Goal: Information Seeking & Learning: Learn about a topic

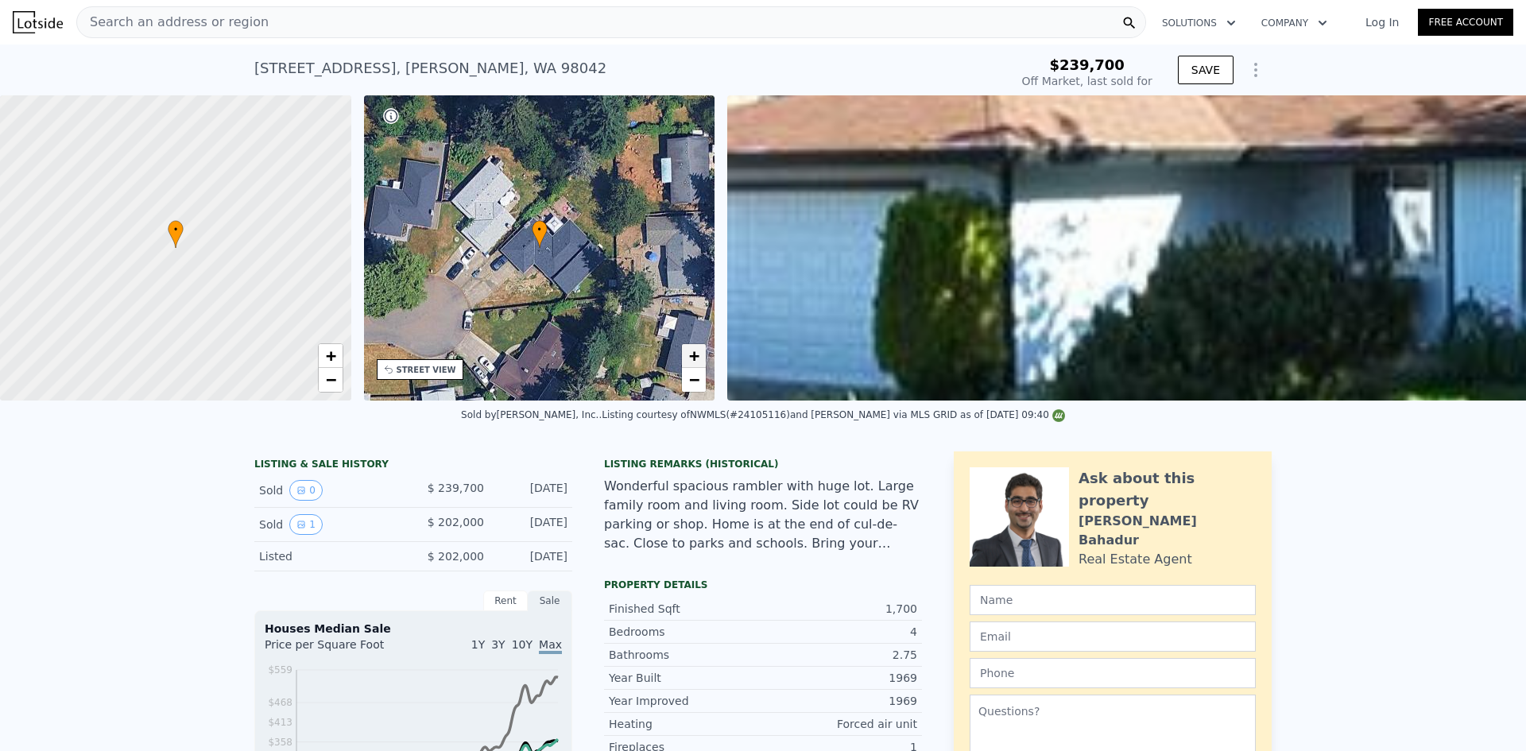
click at [696, 359] on span "+" at bounding box center [694, 356] width 10 height 20
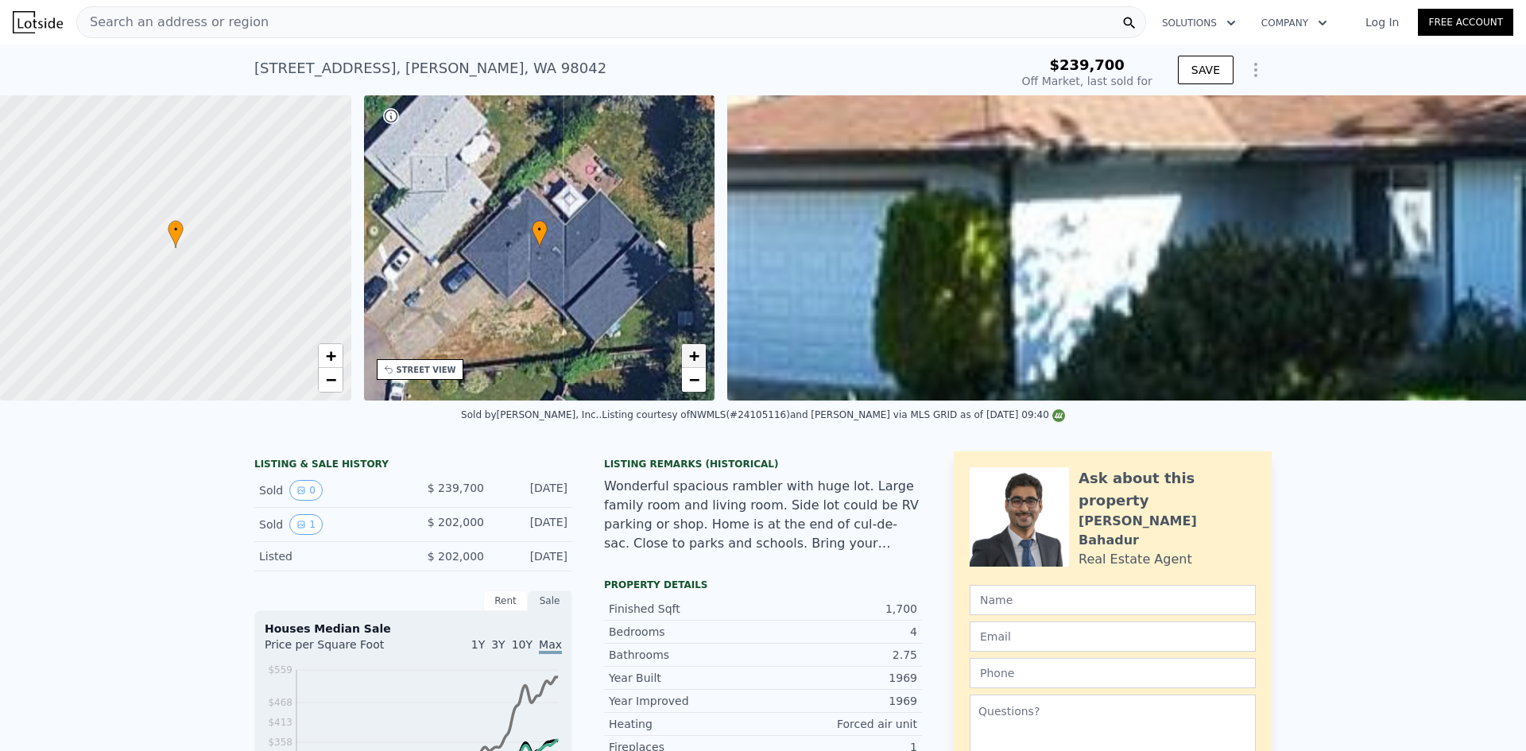
click at [696, 359] on span "+" at bounding box center [694, 356] width 10 height 20
click at [695, 382] on span "−" at bounding box center [694, 380] width 10 height 20
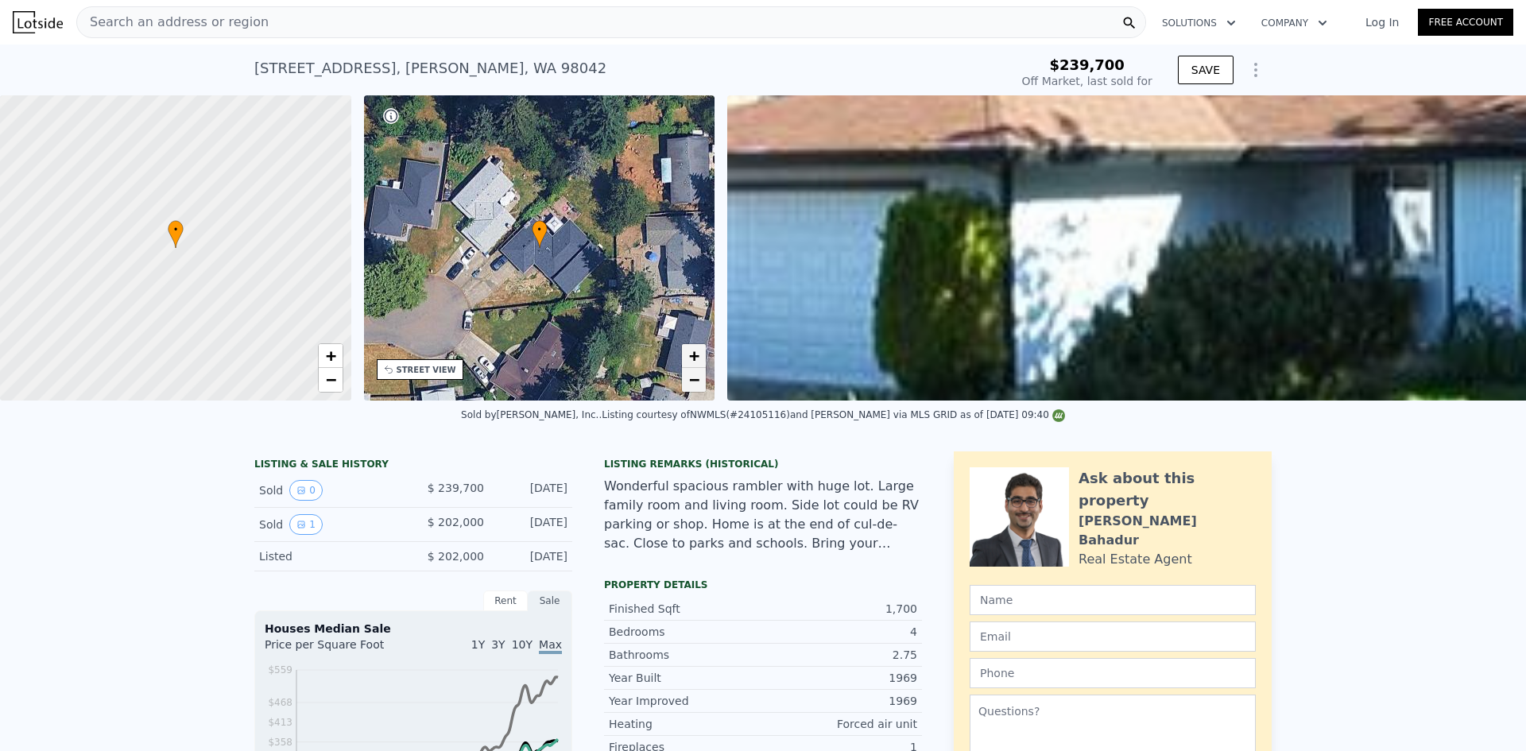
type input "$ 672,000"
type input "$ 404,835"
click at [692, 352] on span "+" at bounding box center [694, 356] width 10 height 20
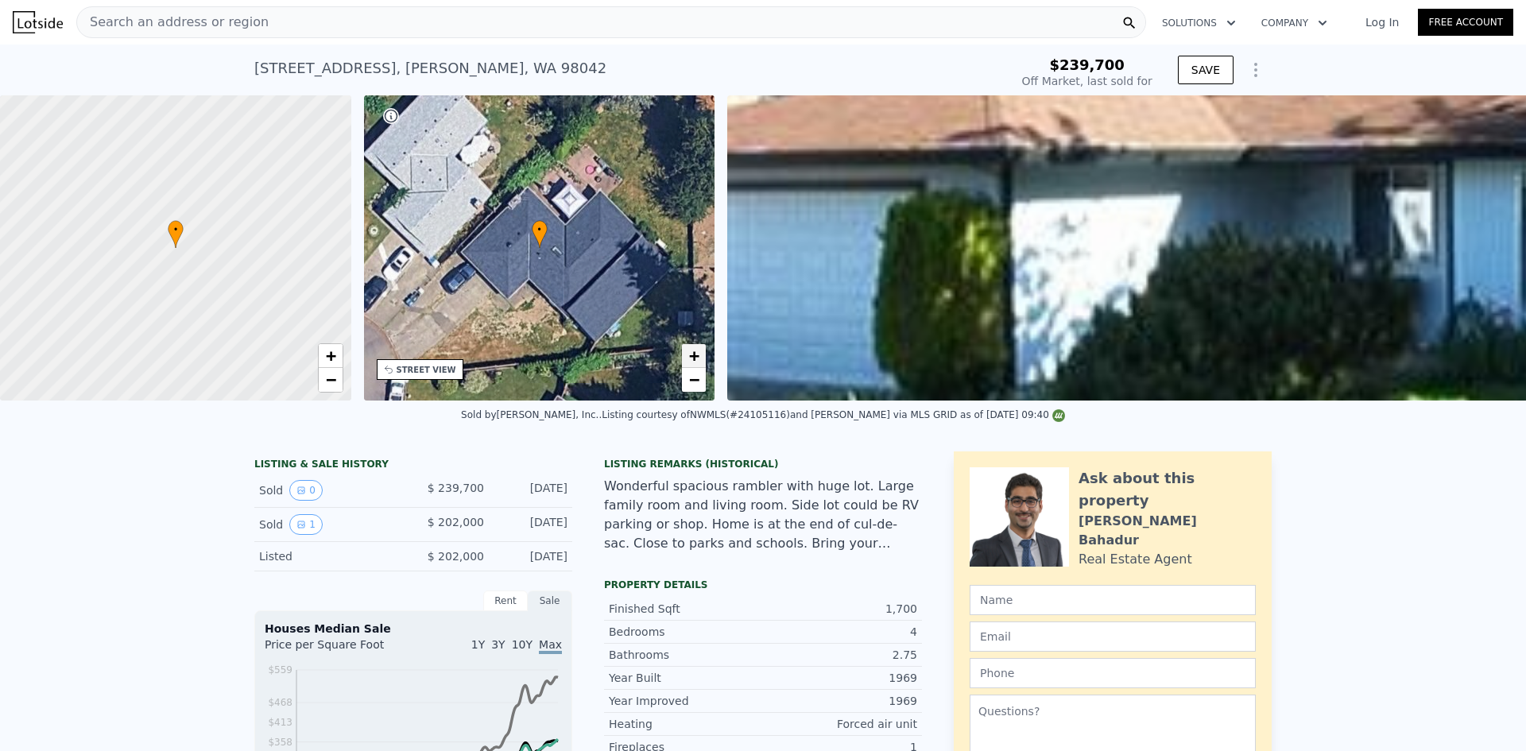
click at [692, 351] on span "+" at bounding box center [694, 356] width 10 height 20
click at [697, 376] on span "−" at bounding box center [694, 380] width 10 height 20
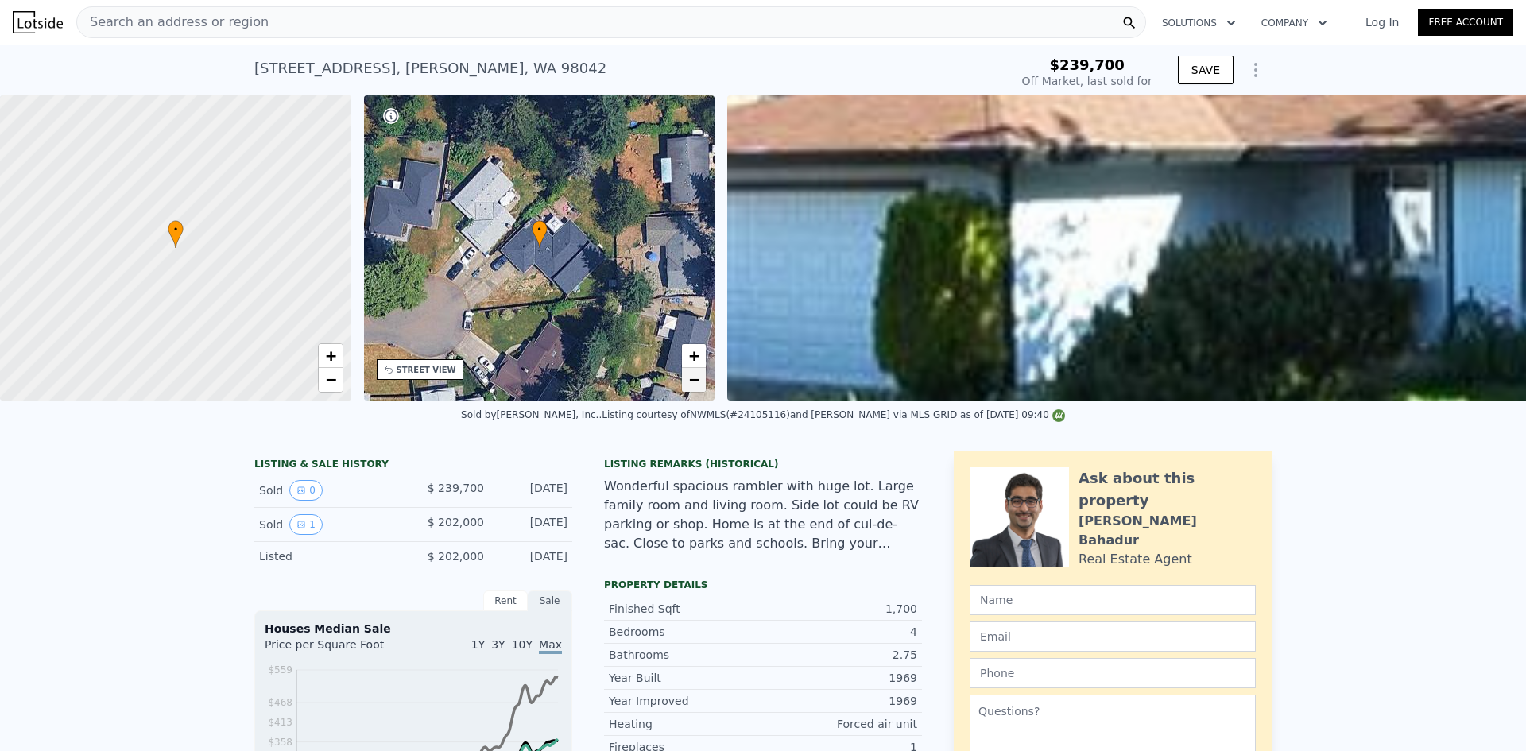
click at [697, 376] on span "−" at bounding box center [694, 380] width 10 height 20
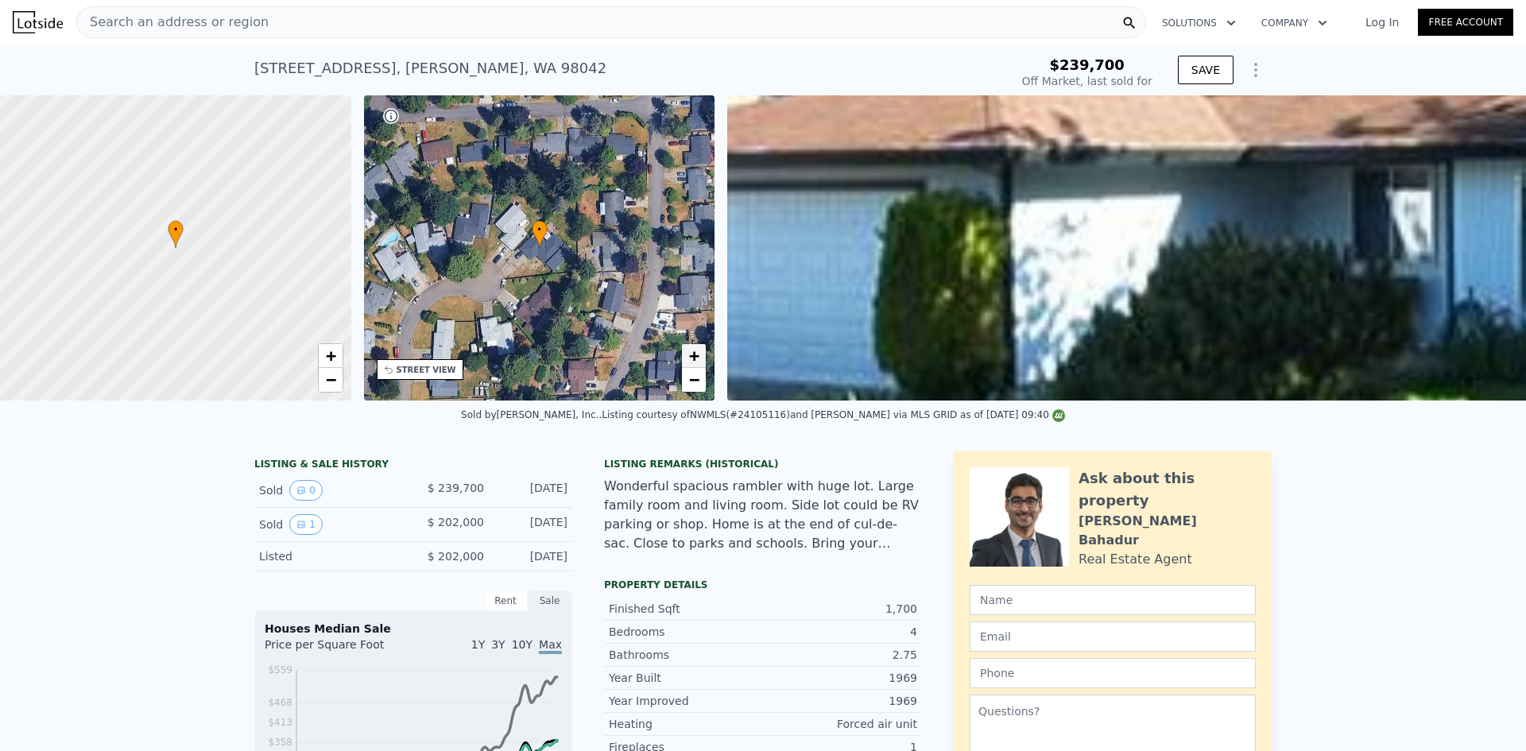
click at [698, 357] on span "+" at bounding box center [694, 356] width 10 height 20
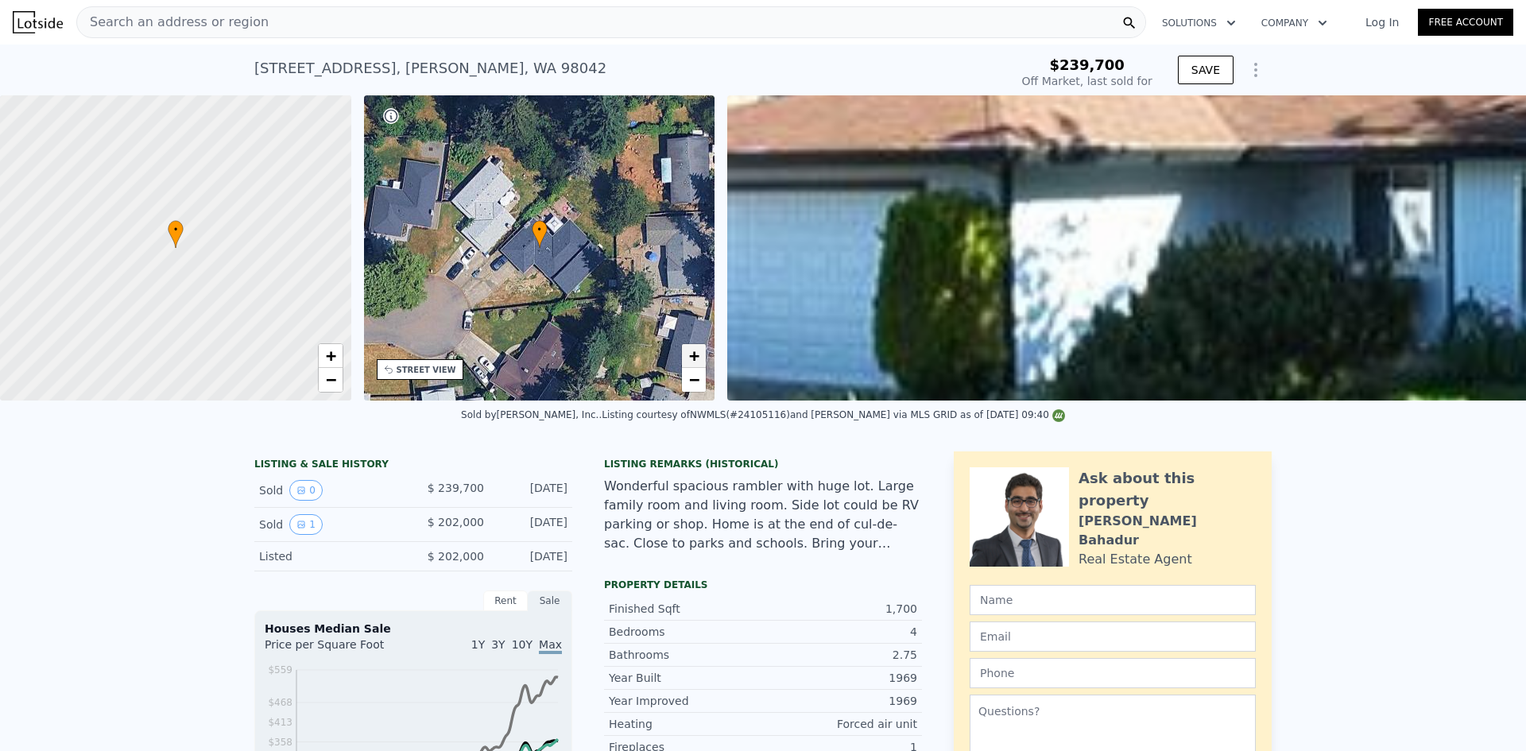
click at [698, 357] on span "+" at bounding box center [694, 356] width 10 height 20
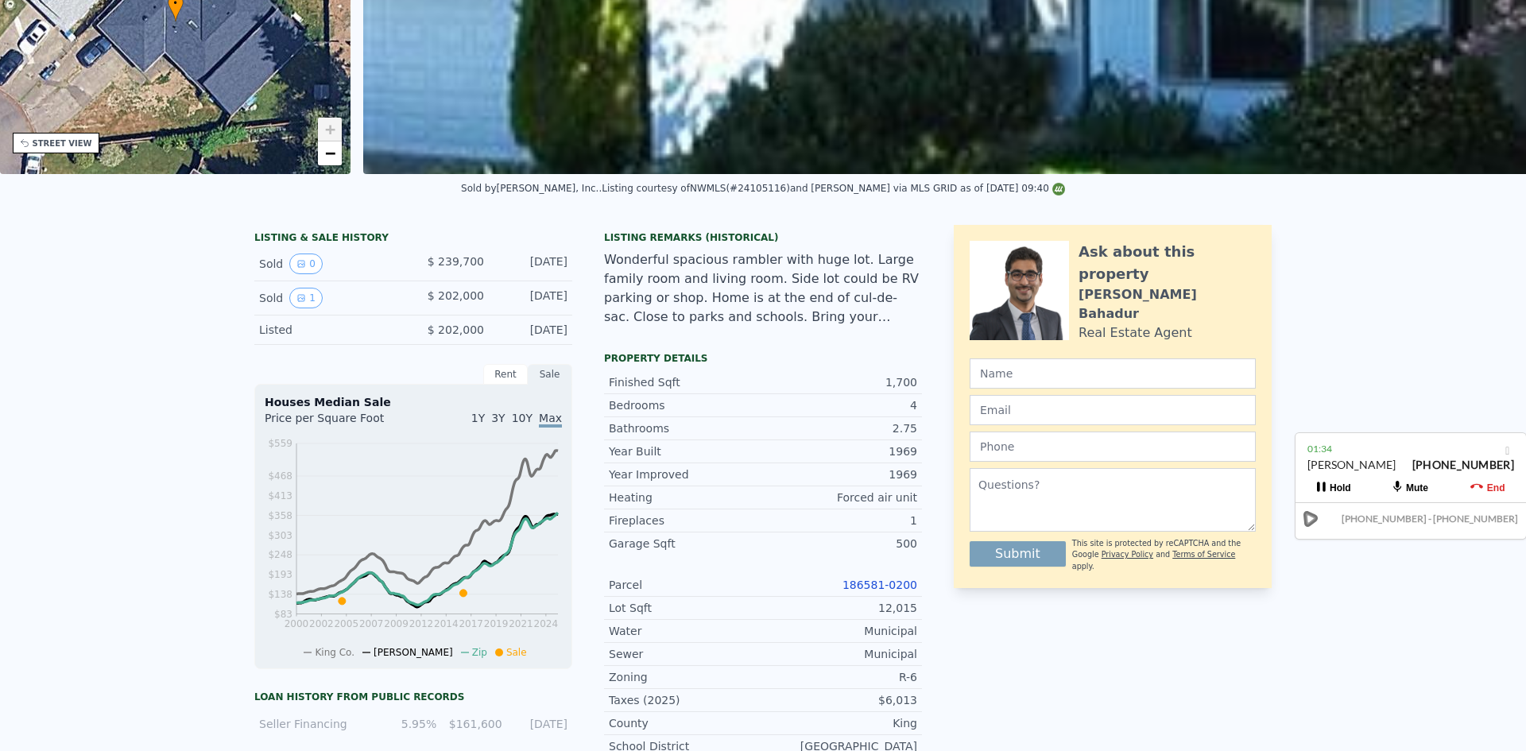
scroll to position [6, 0]
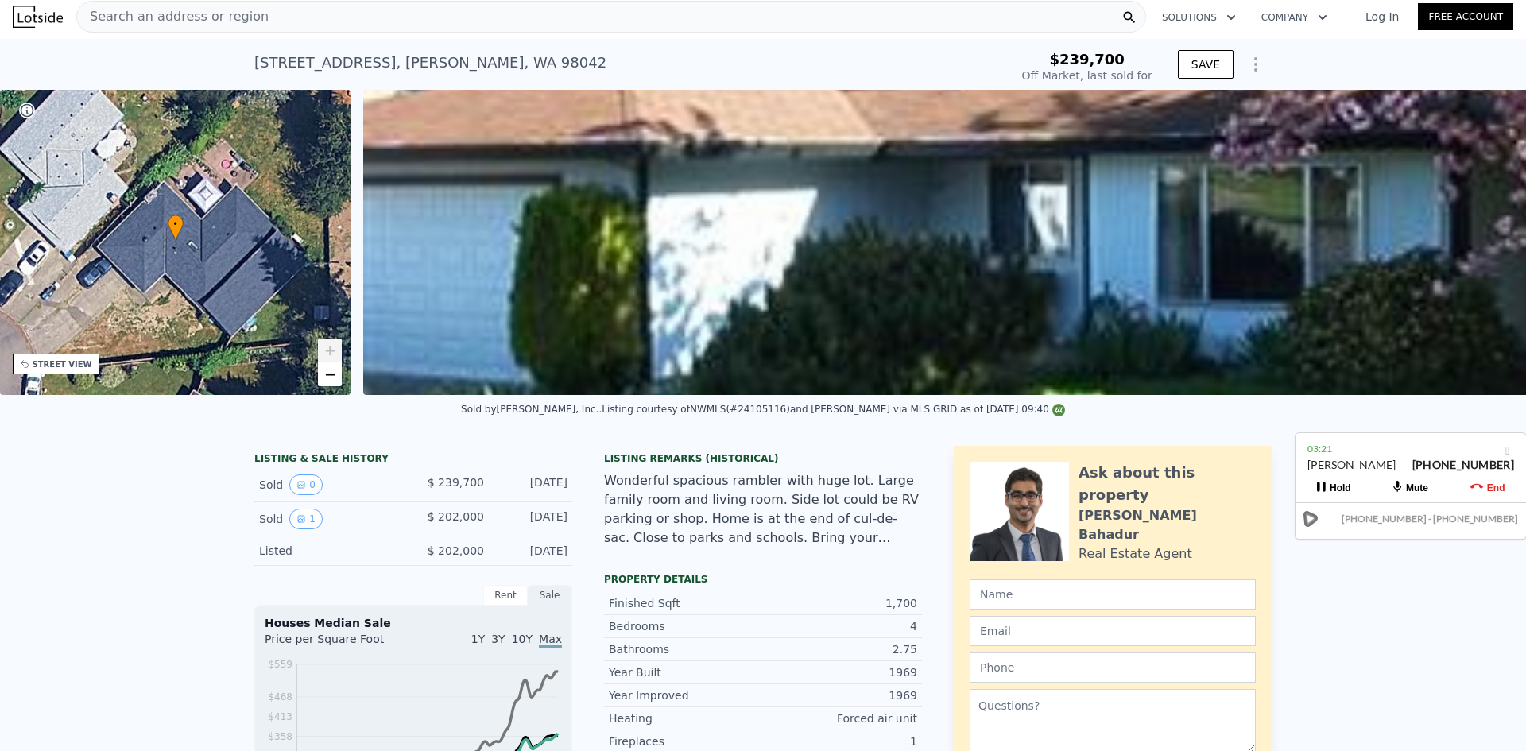
click at [669, 49] on div "[STREET_ADDRESS] Sold [DATE] for $239,700" at bounding box center [628, 67] width 749 height 45
click at [643, 49] on div "[STREET_ADDRESS] Sold [DATE] for $239,700" at bounding box center [628, 67] width 749 height 45
